Goal: Task Accomplishment & Management: Use online tool/utility

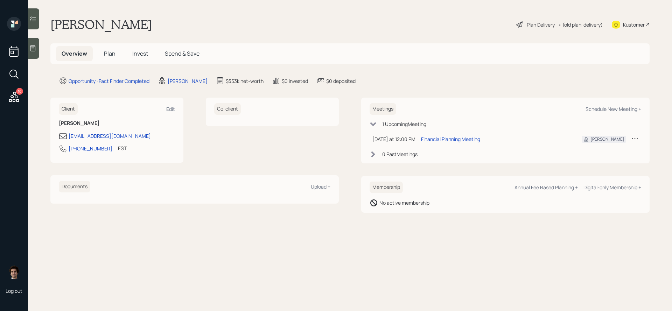
click at [101, 60] on h5 "Plan" at bounding box center [109, 53] width 23 height 15
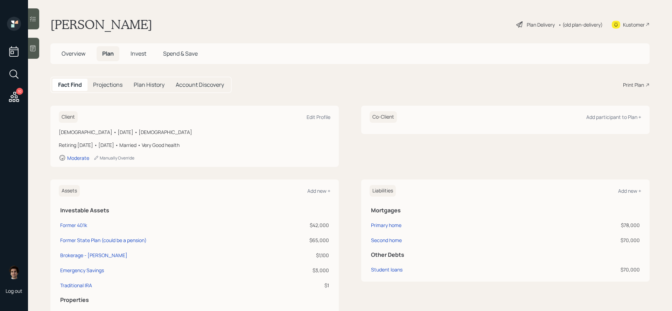
click at [115, 56] on h5 "Plan" at bounding box center [108, 53] width 23 height 15
click at [634, 82] on div "Print Plan" at bounding box center [633, 84] width 21 height 7
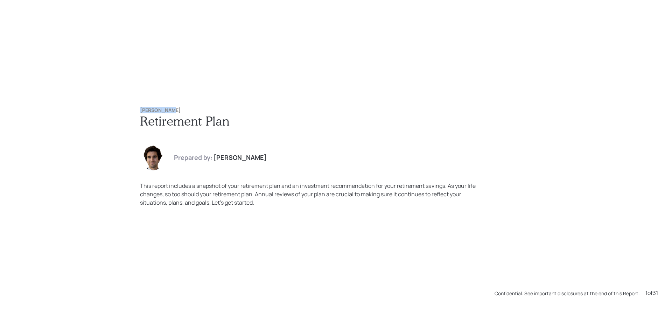
drag, startPoint x: 170, startPoint y: 110, endPoint x: 79, endPoint y: 110, distance: 91.0
click at [79, 110] on div "[PERSON_NAME] Retirement Plan Prepared by: [PERSON_NAME] This report includes a…" at bounding box center [336, 155] width 672 height 311
copy h6 "Kathy Curry"
click at [227, 95] on div "Kathy Curry Retirement Plan Prepared by: Harrison Schaefer This report includes…" at bounding box center [336, 156] width 420 height 127
click at [290, 255] on div "Kathy Curry Retirement Plan Prepared by: Harrison Schaefer This report includes…" at bounding box center [336, 155] width 672 height 311
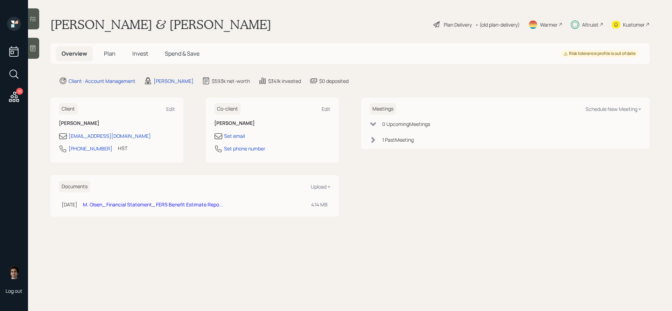
click at [136, 62] on div "Overview Plan Invest Spend & Save Risk tolerance profile is out of date" at bounding box center [349, 53] width 599 height 21
click at [136, 57] on span "Invest" at bounding box center [140, 54] width 16 height 8
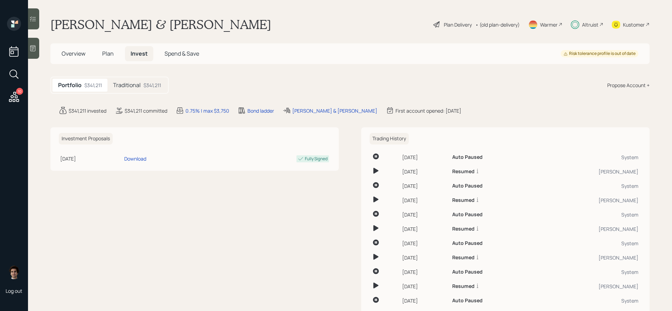
click at [156, 90] on div "Traditional $341,211" at bounding box center [136, 85] width 59 height 13
